Goal: Task Accomplishment & Management: Manage account settings

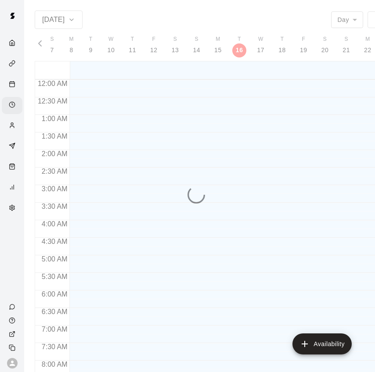
scroll to position [425, 0]
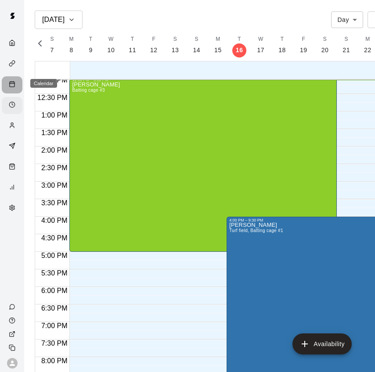
click at [7, 85] on div "Calendar" at bounding box center [12, 84] width 21 height 17
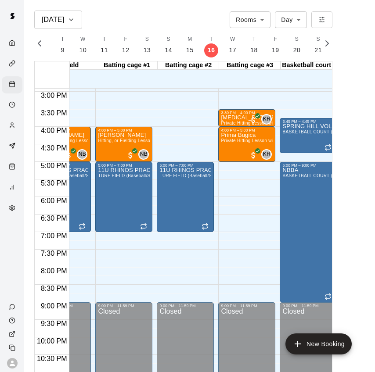
scroll to position [518, 35]
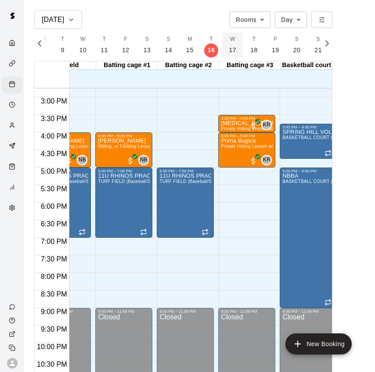
click at [229, 50] on p "17" at bounding box center [232, 50] width 7 height 9
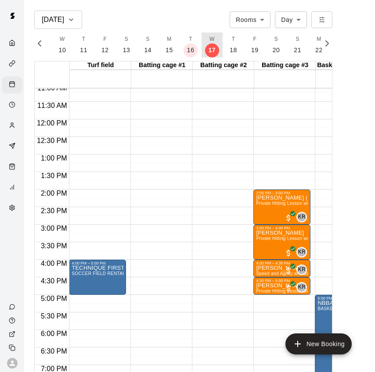
scroll to position [392, 0]
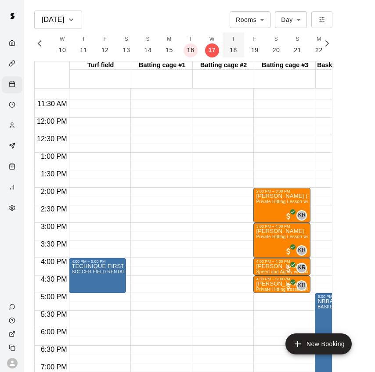
click at [230, 51] on p "18" at bounding box center [233, 50] width 7 height 9
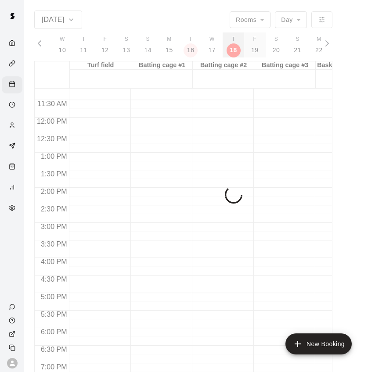
scroll to position [0, 0]
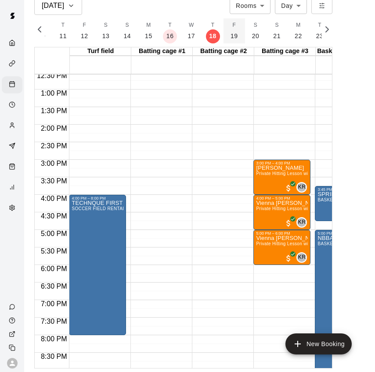
click at [225, 33] on button "F 19" at bounding box center [234, 30] width 22 height 25
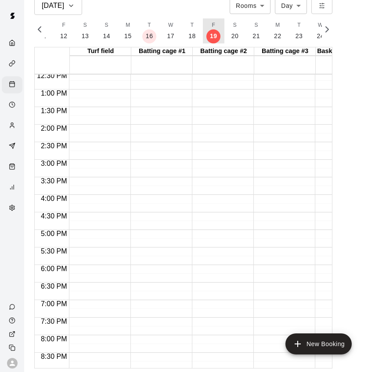
click at [203, 18] on button "F 19" at bounding box center [214, 30] width 22 height 25
click at [147, 40] on p "16" at bounding box center [149, 36] width 7 height 9
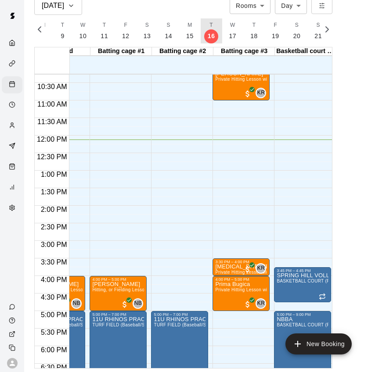
scroll to position [0, 40]
